Goal: Information Seeking & Learning: Learn about a topic

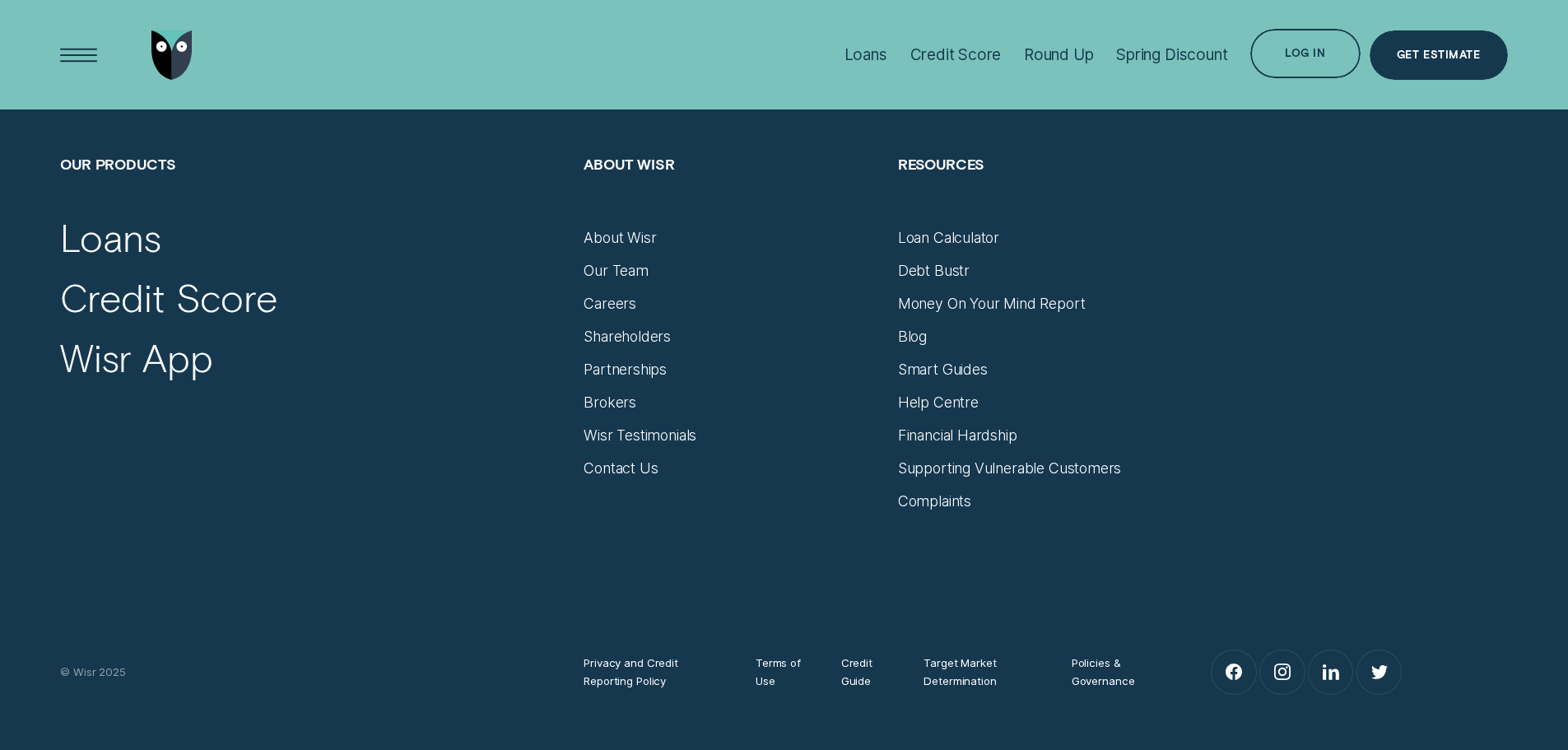
scroll to position [6994, 0]
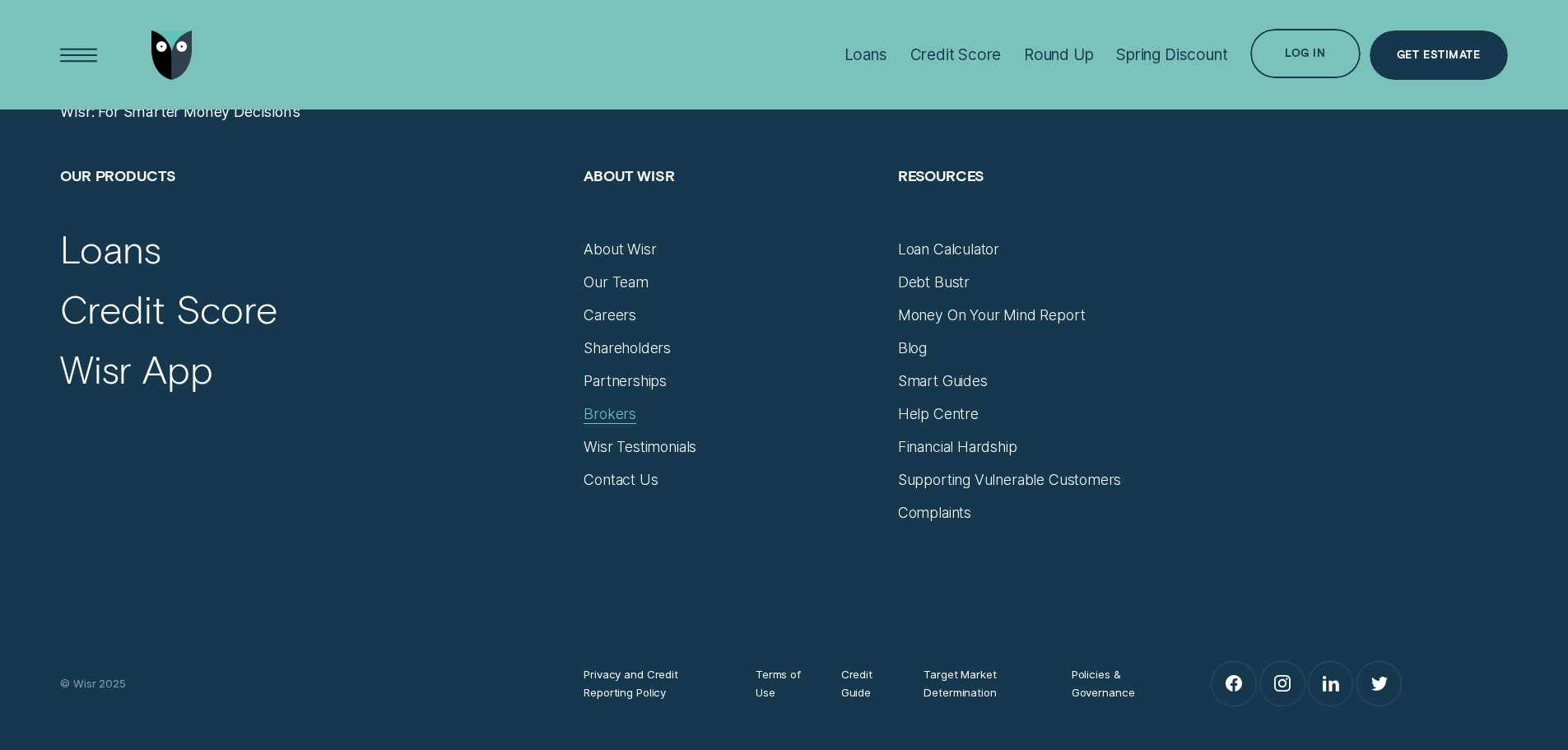
click at [614, 410] on div "Brokers" at bounding box center [610, 414] width 53 height 18
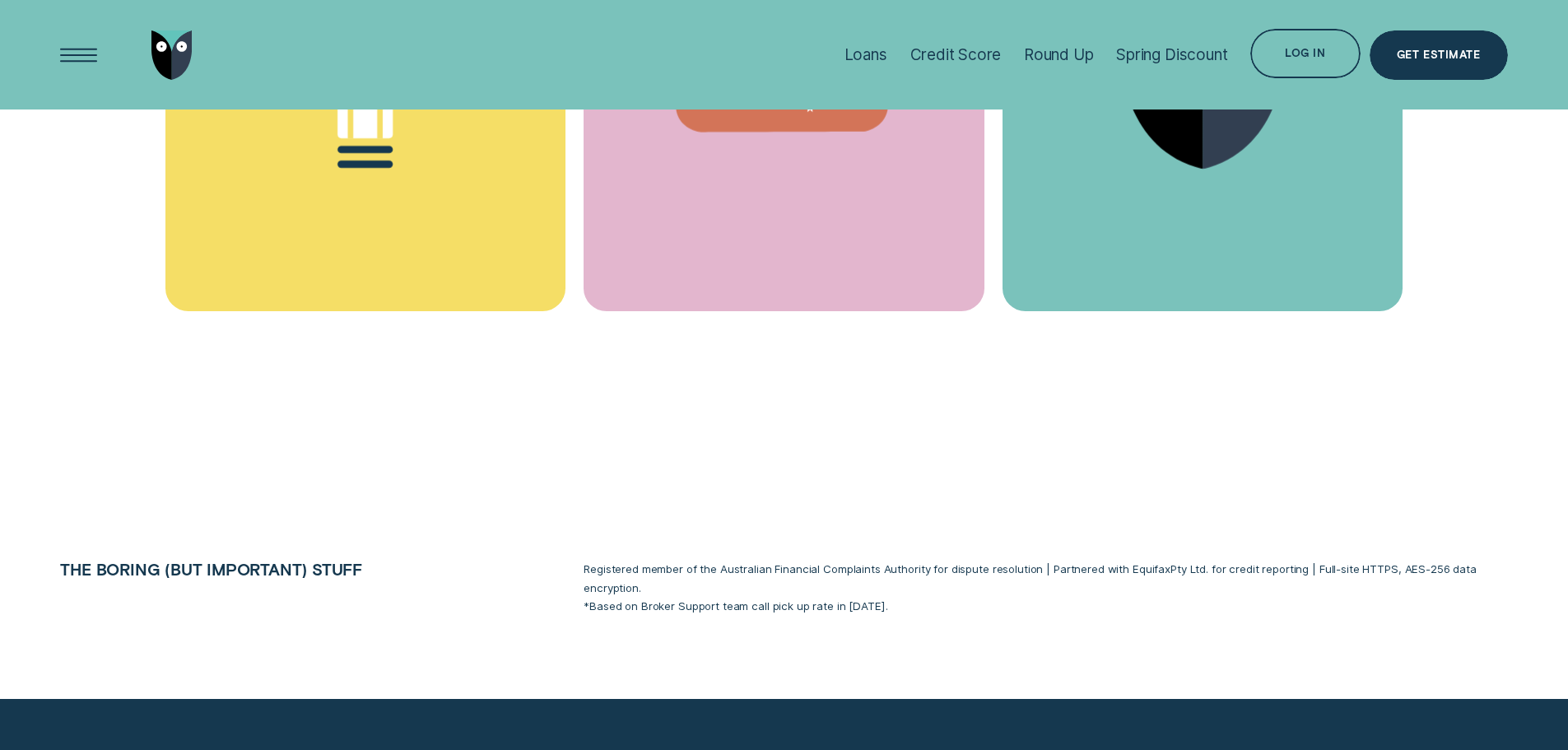
scroll to position [9801, 0]
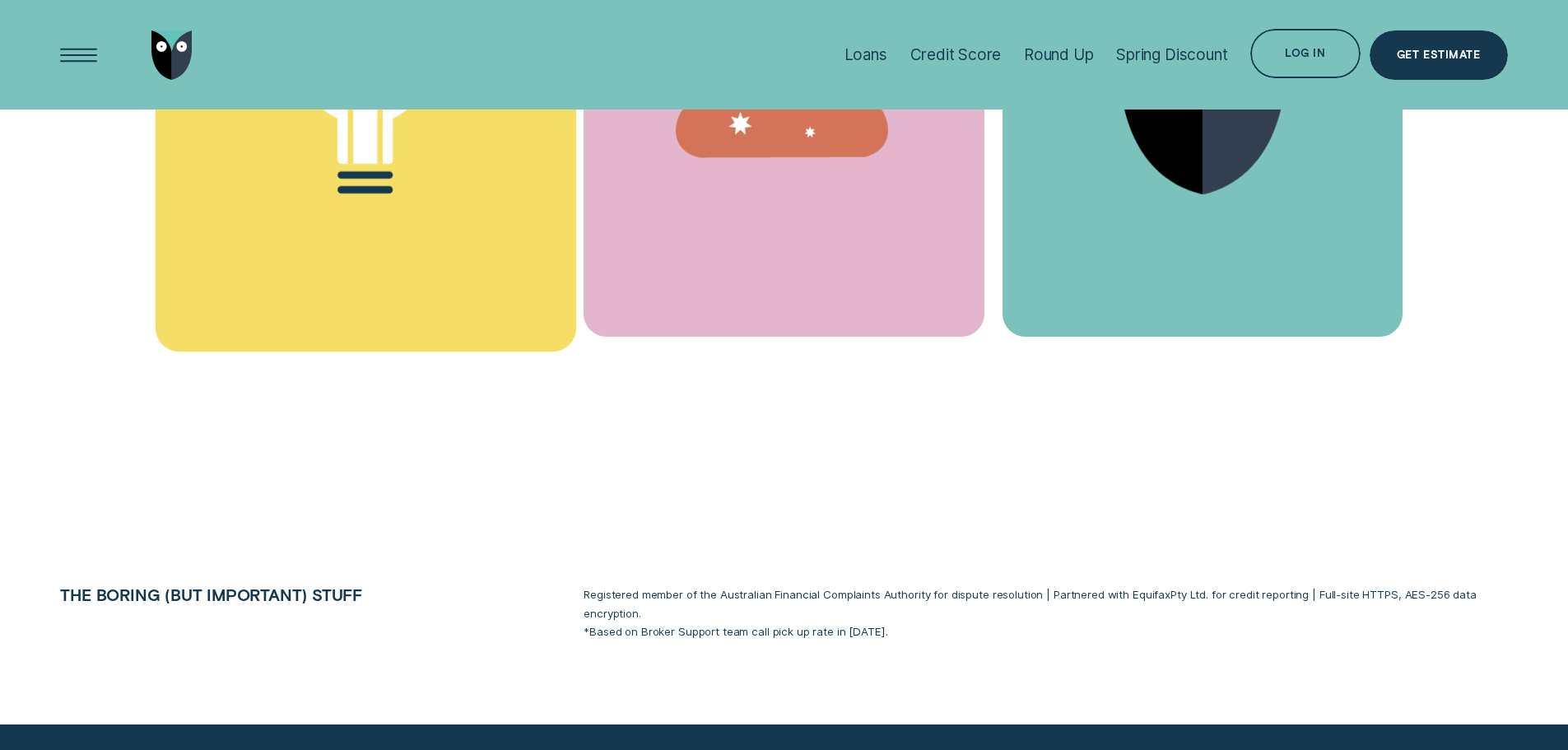
click at [432, 176] on div "Financial Learnings" at bounding box center [365, 94] width 421 height 510
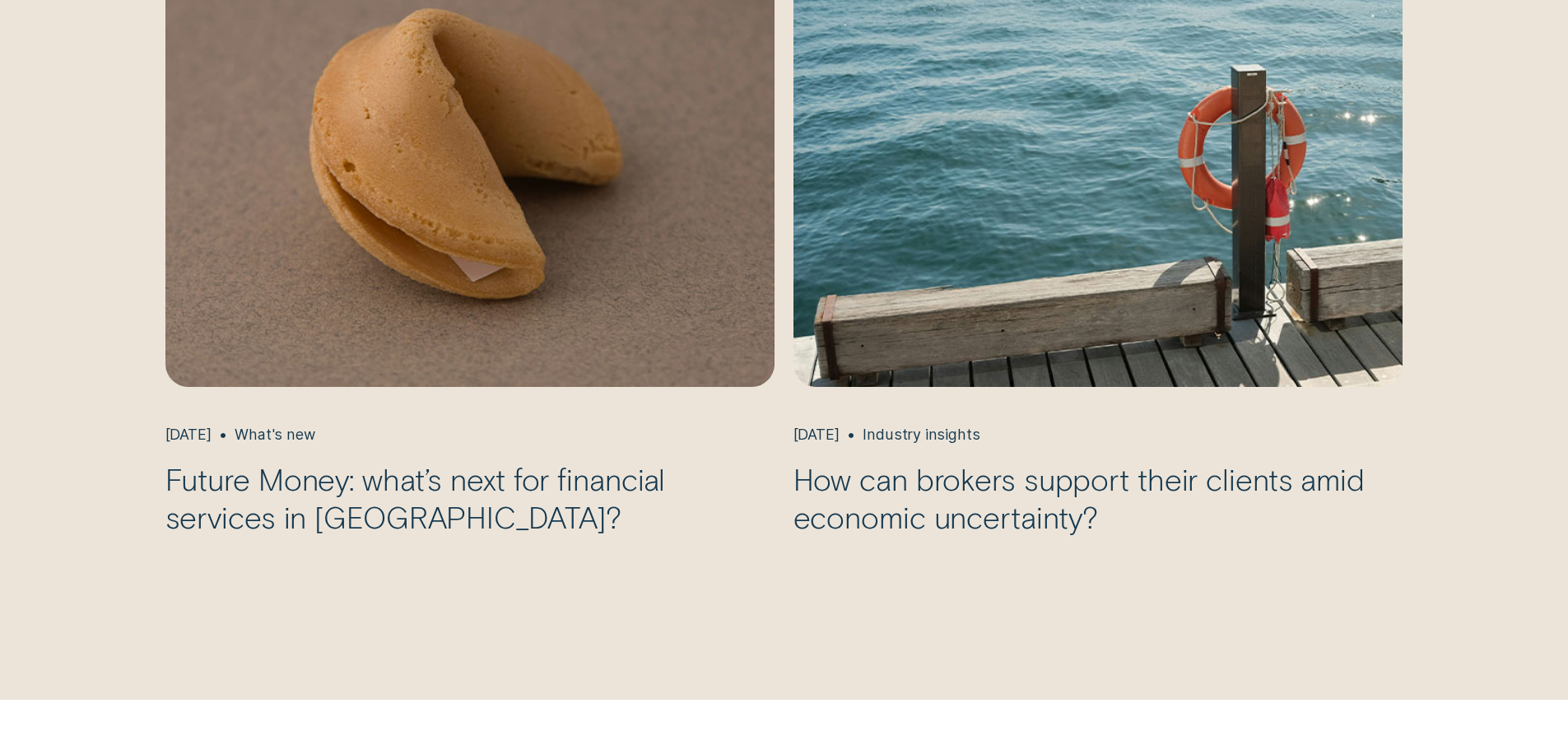
scroll to position [2470, 0]
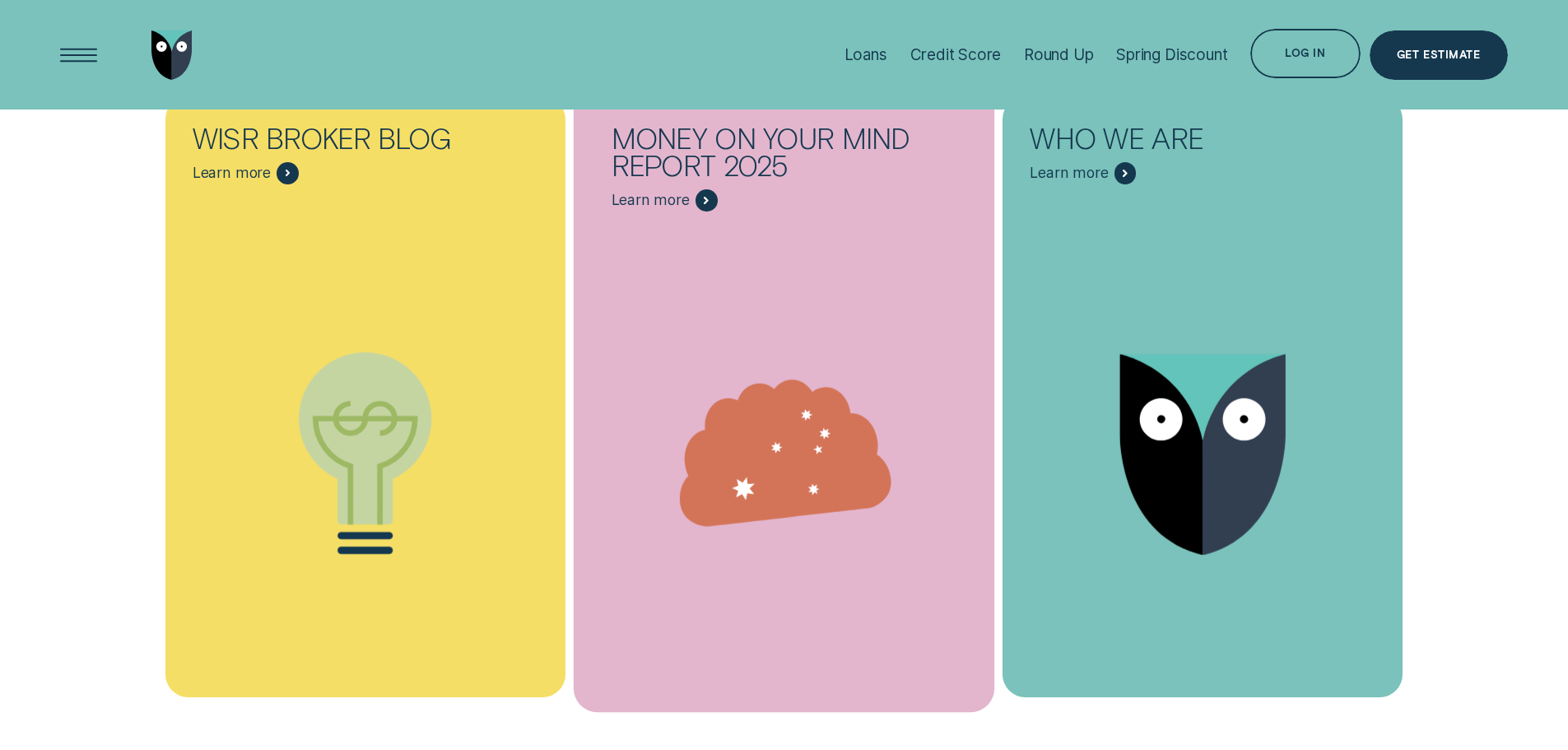
scroll to position [9390, 0]
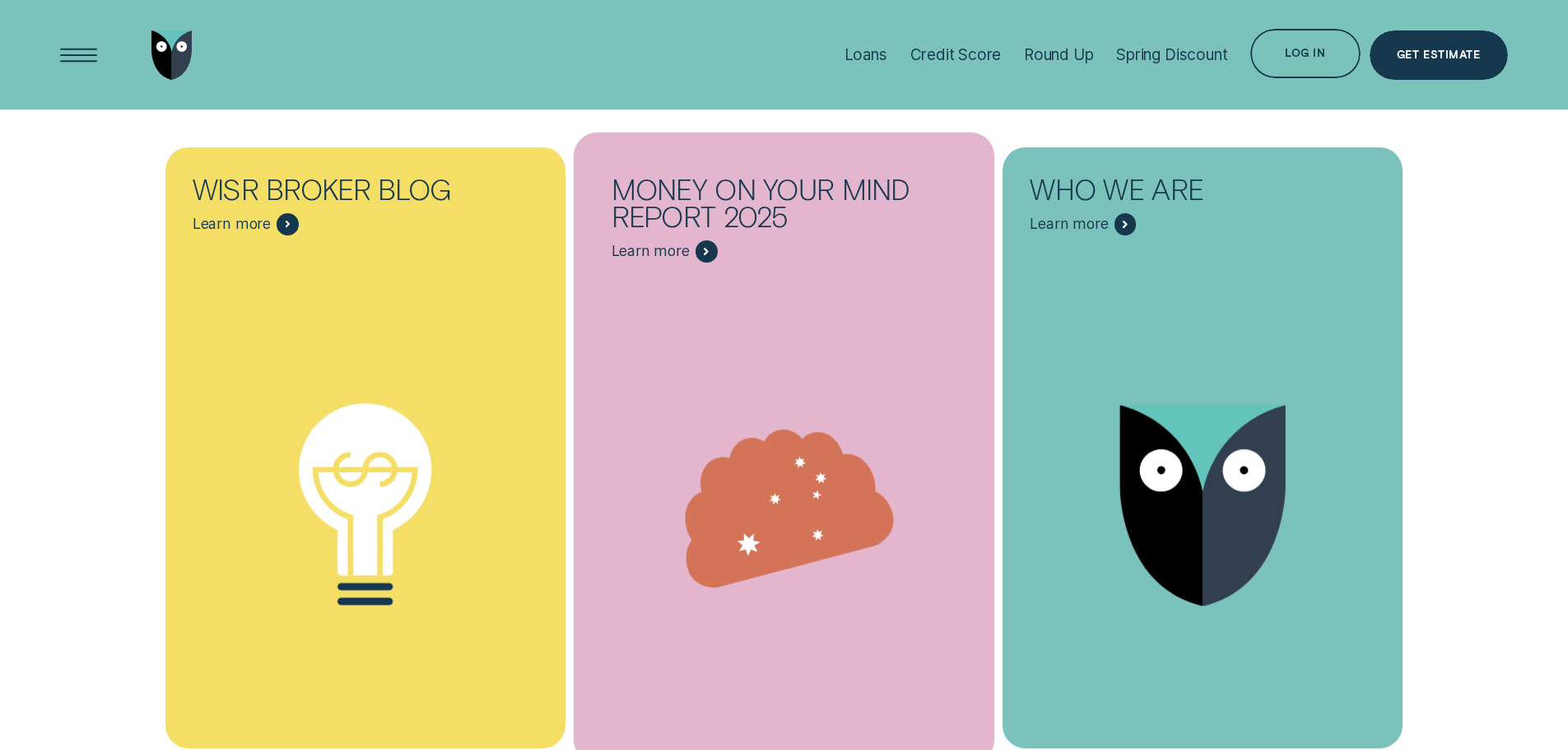
click at [794, 358] on icon "Money On Your Mind Report 2025 - Learn more" at bounding box center [784, 519] width 421 height 322
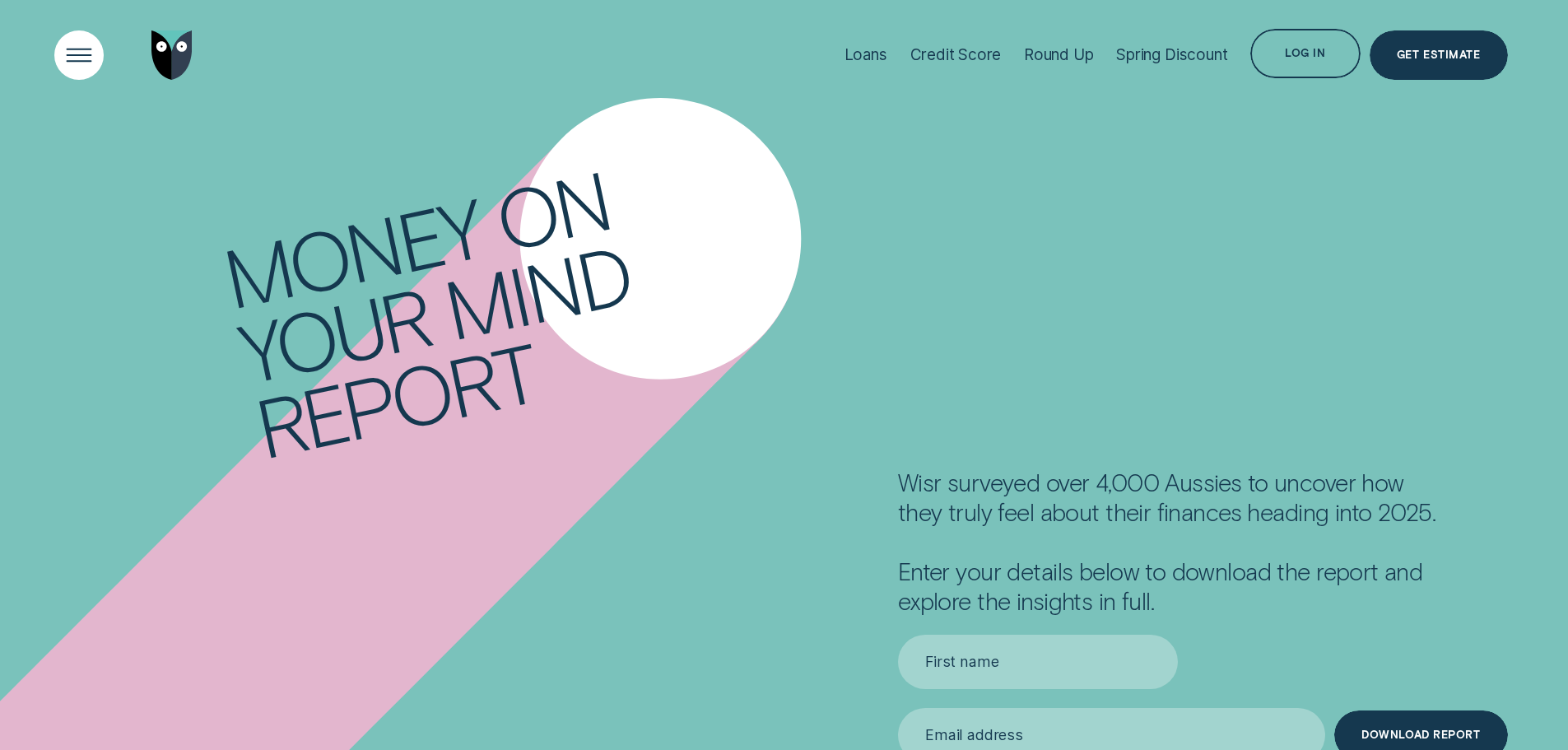
click at [78, 60] on div "Open Menu" at bounding box center [79, 55] width 70 height 70
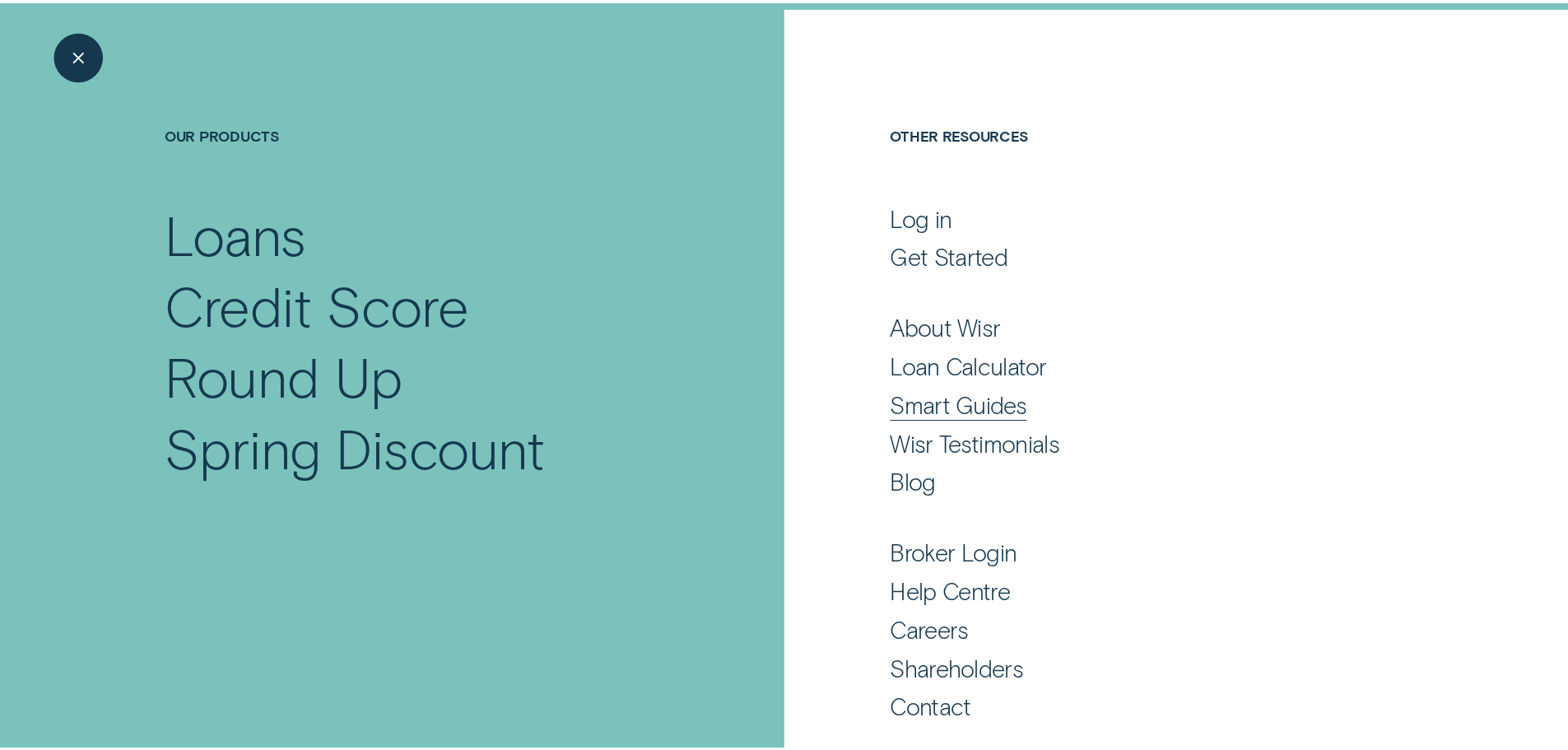
scroll to position [109, 0]
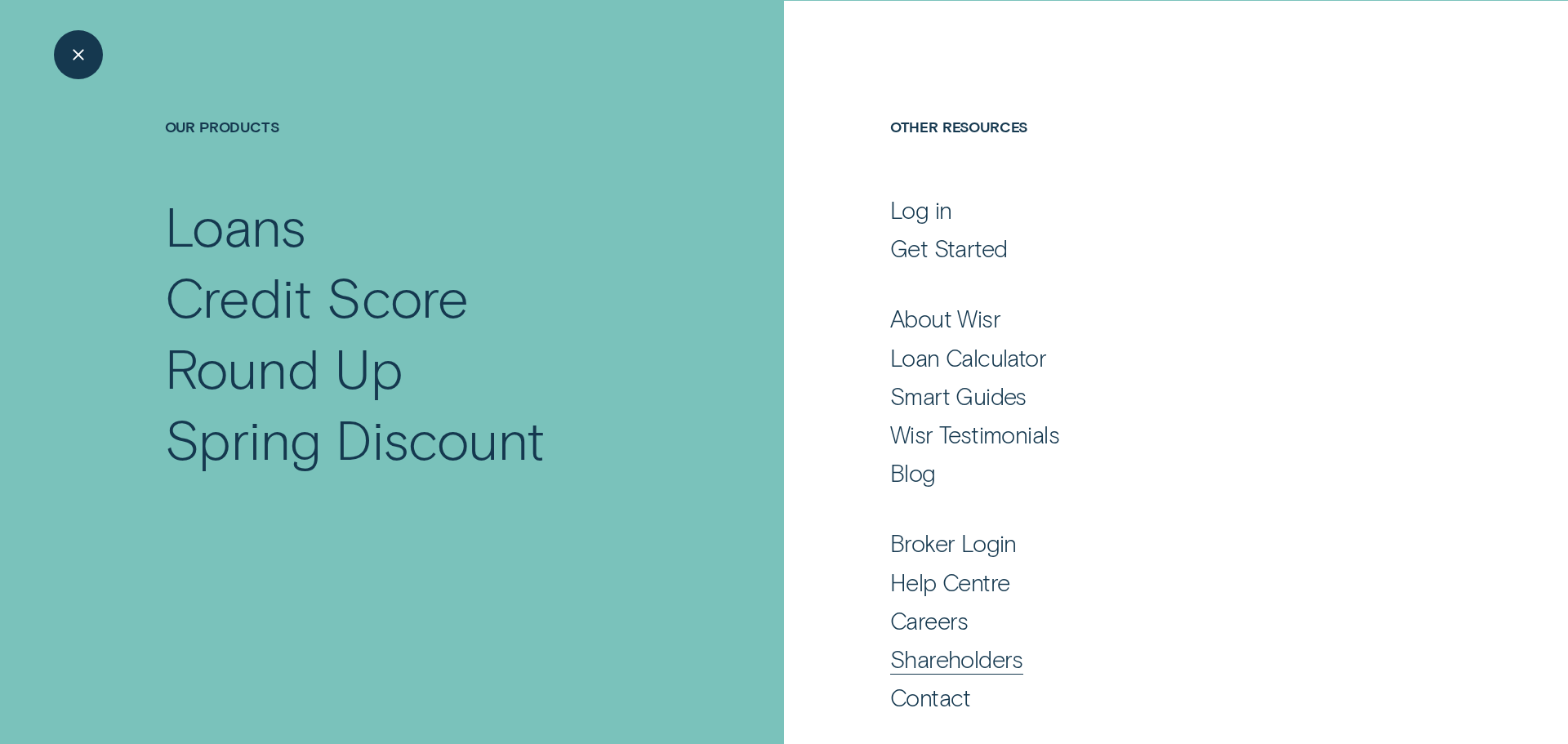
click at [942, 661] on div "Shareholders" at bounding box center [957, 659] width 133 height 30
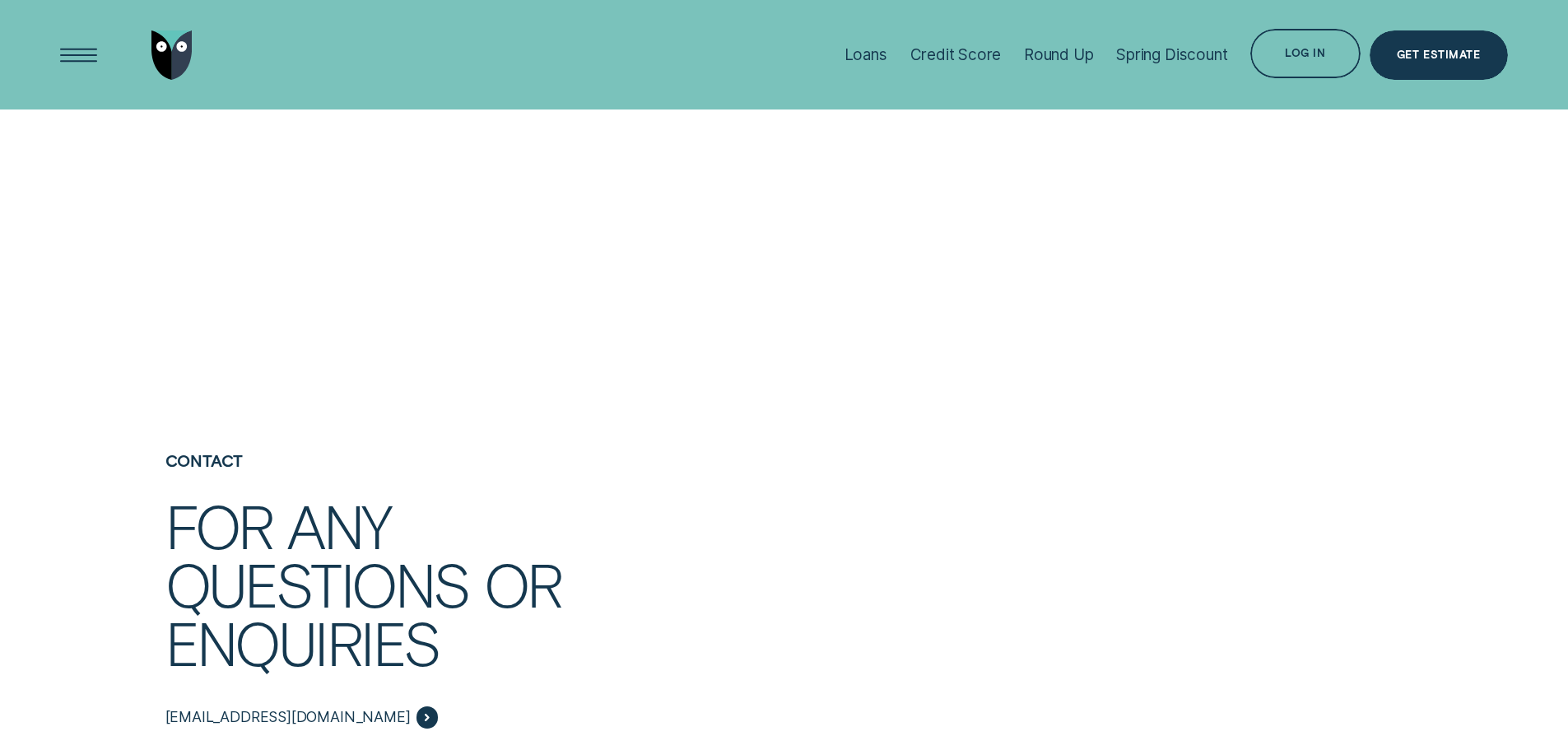
scroll to position [3459, 0]
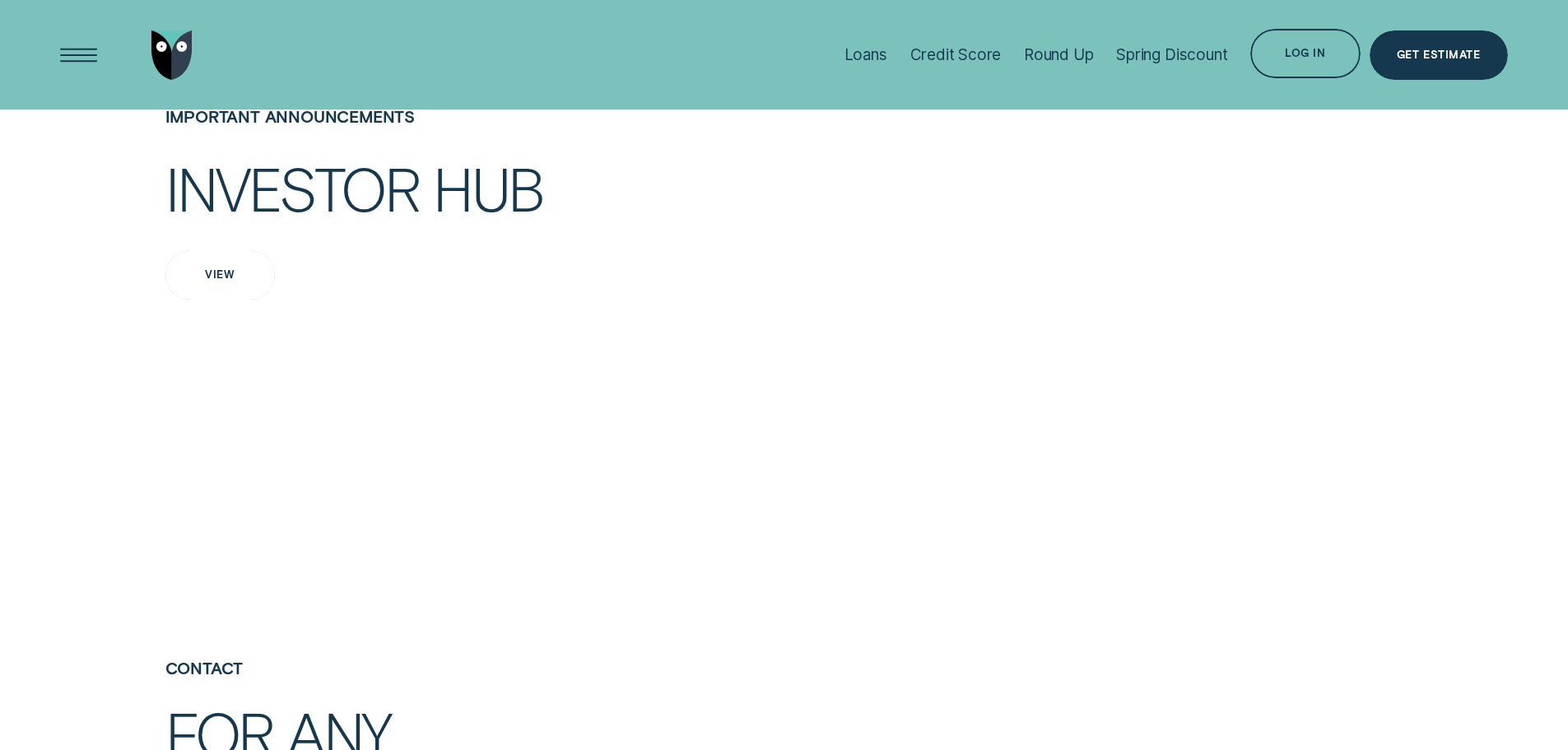
click at [211, 300] on div "View" at bounding box center [220, 275] width 109 height 50
